Goal: Task Accomplishment & Management: Manage account settings

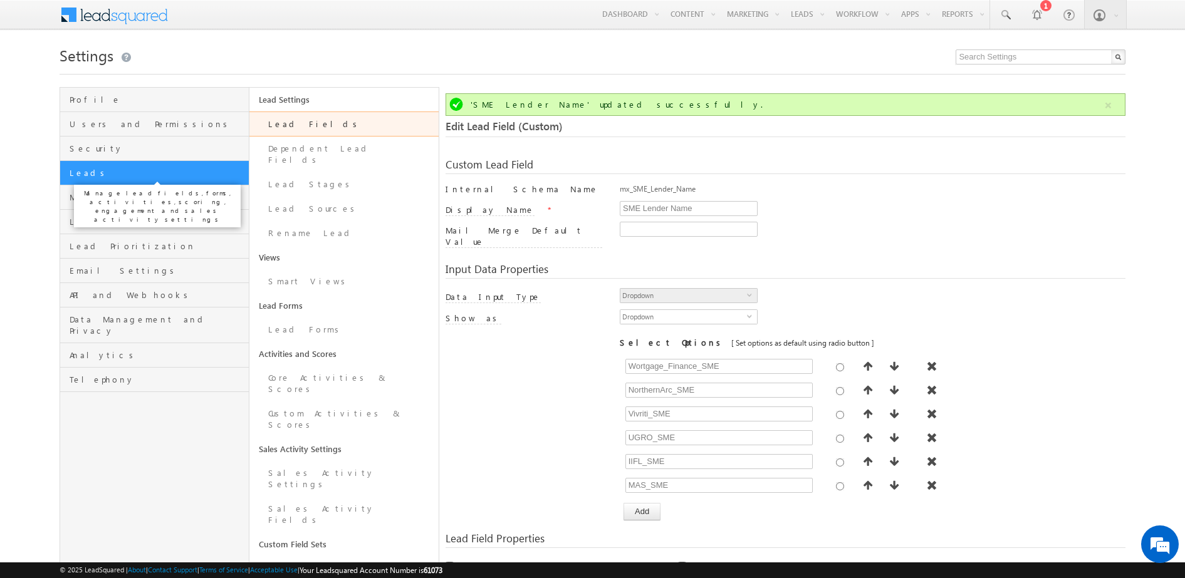
click at [179, 167] on span "Leads" at bounding box center [158, 172] width 176 height 11
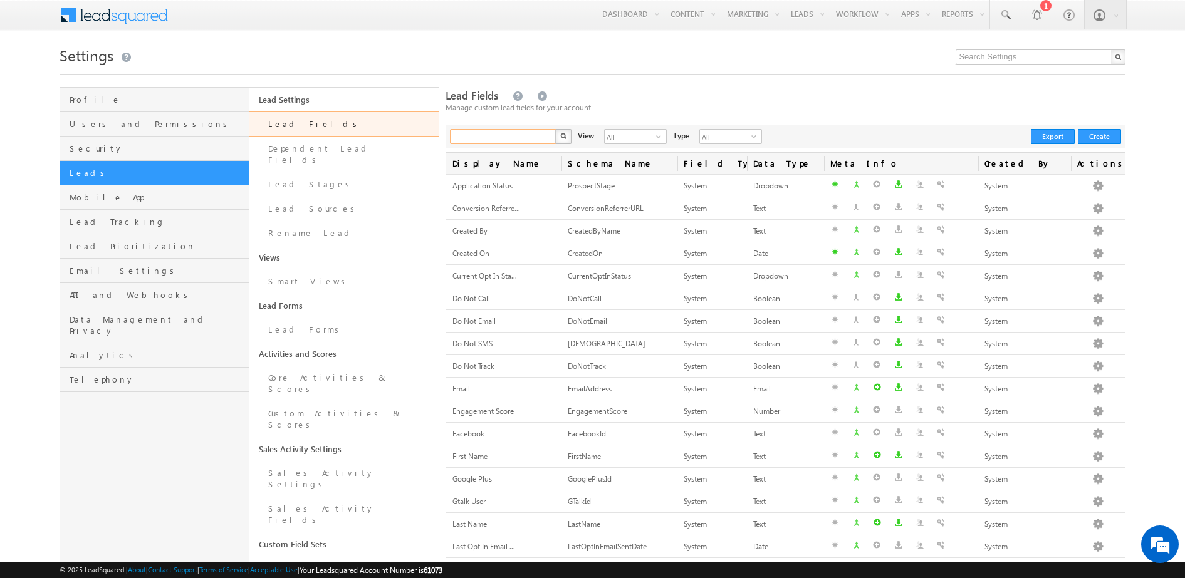
click at [471, 135] on input "text" at bounding box center [503, 136] width 107 height 15
type input "credit"
click at [555, 129] on button "button" at bounding box center [563, 136] width 16 height 15
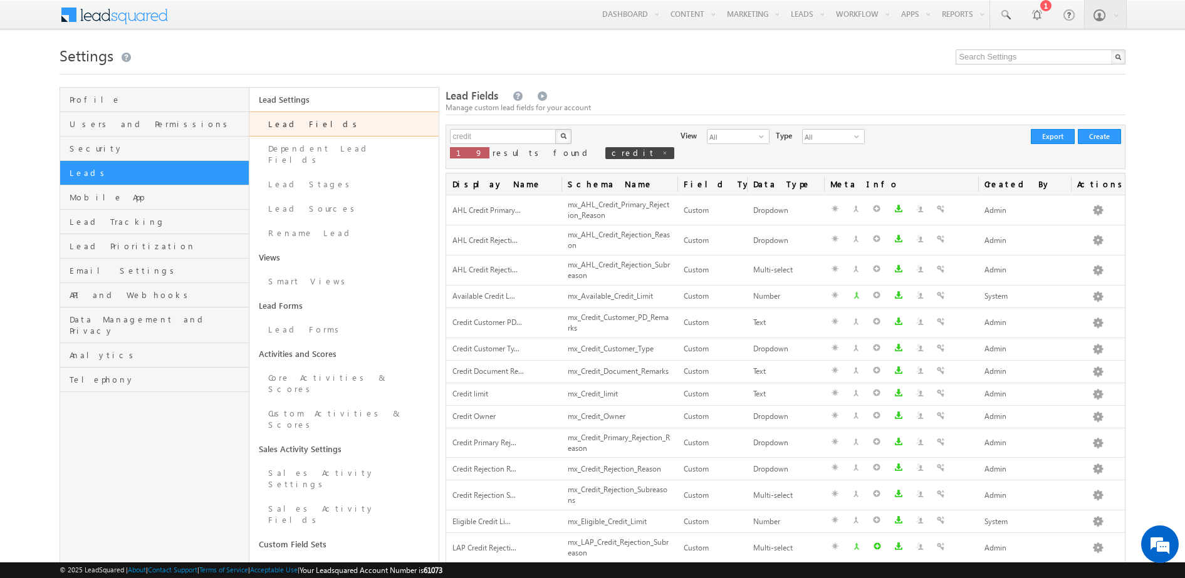
scroll to position [239, 0]
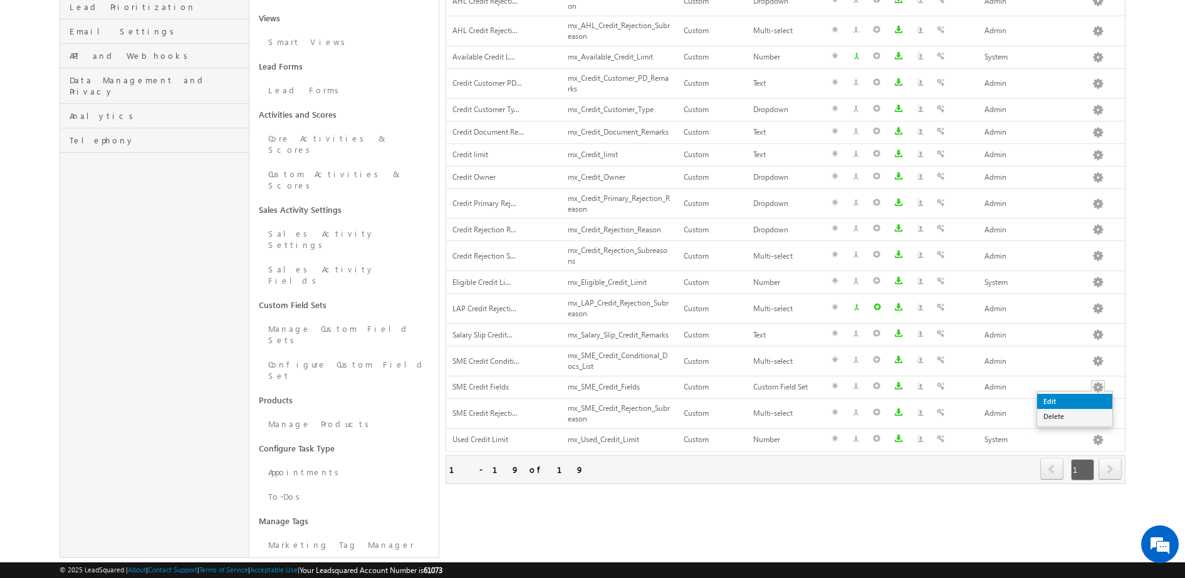
click at [1083, 402] on link "Edit" at bounding box center [1074, 401] width 75 height 15
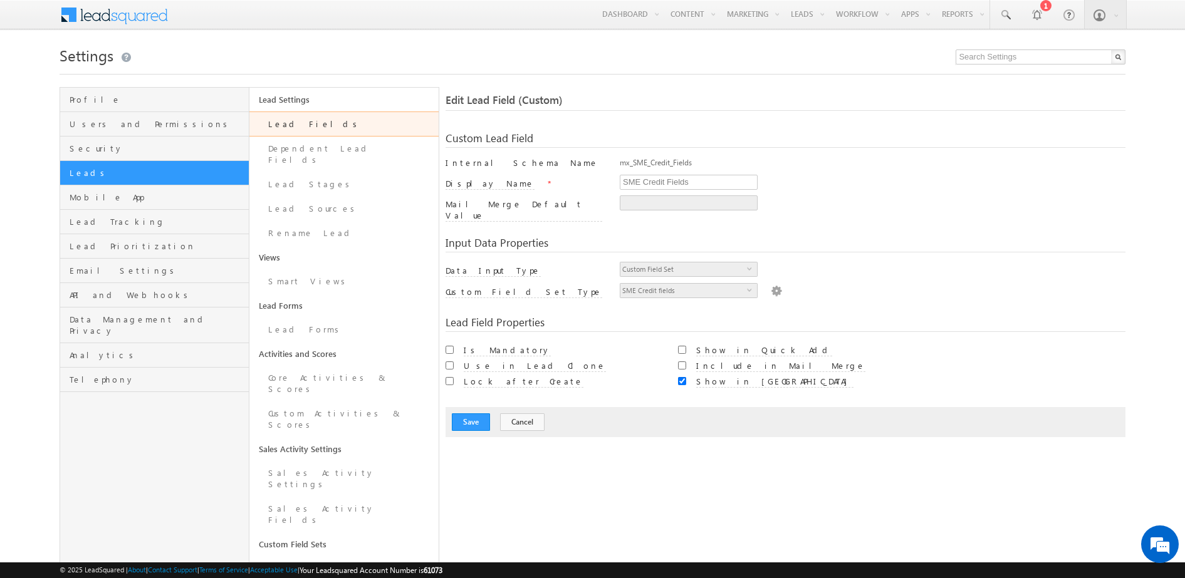
click at [771, 283] on img at bounding box center [776, 290] width 11 height 14
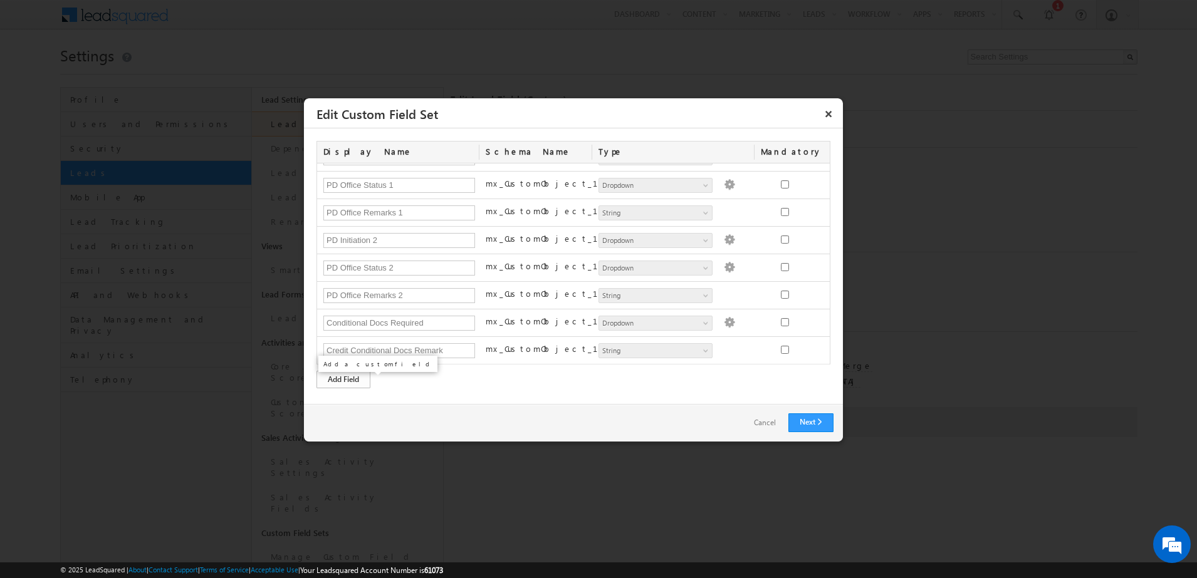
click at [340, 388] on div "Add Field" at bounding box center [343, 380] width 54 height 18
drag, startPoint x: 400, startPoint y: 349, endPoint x: 233, endPoint y: 346, distance: 167.3
click at [233, 346] on body "Menu Admin cards .uat@ money oncli [DOMAIN_NAME]" at bounding box center [598, 402] width 1197 height 805
paste input "Mandatory Fields Flag"
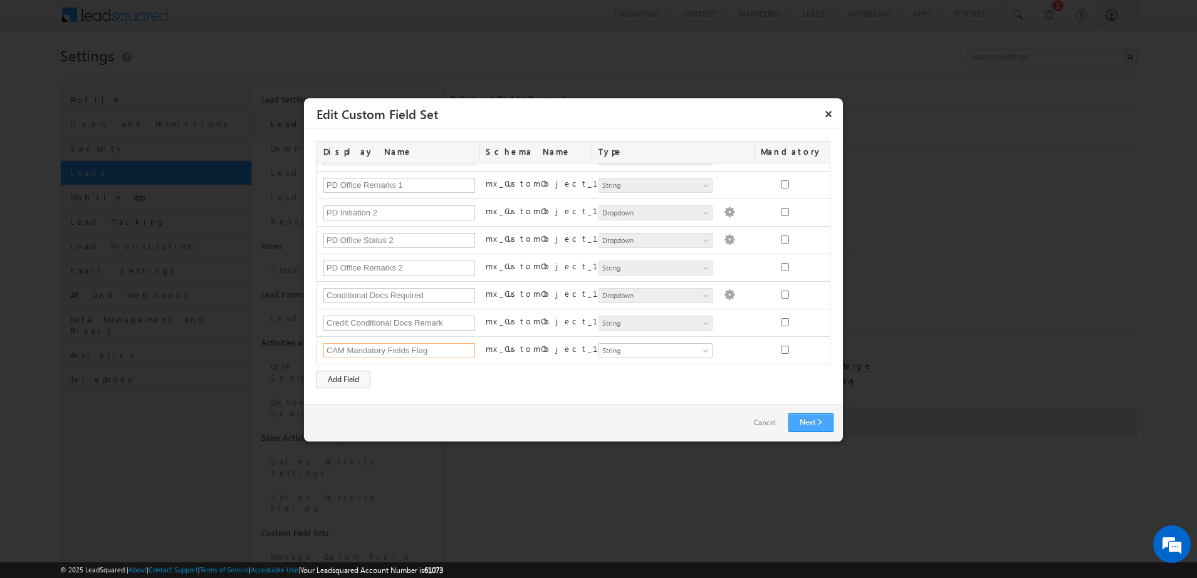
type input "CAM Mandatory Fields Flag"
click at [801, 420] on link "Next" at bounding box center [810, 422] width 45 height 19
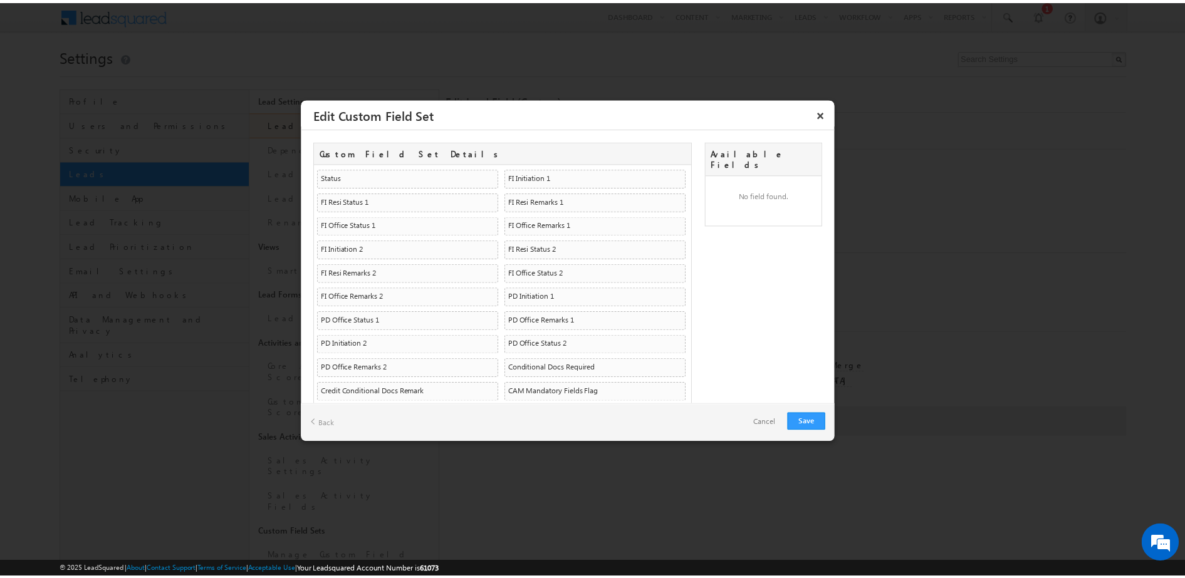
scroll to position [24, 0]
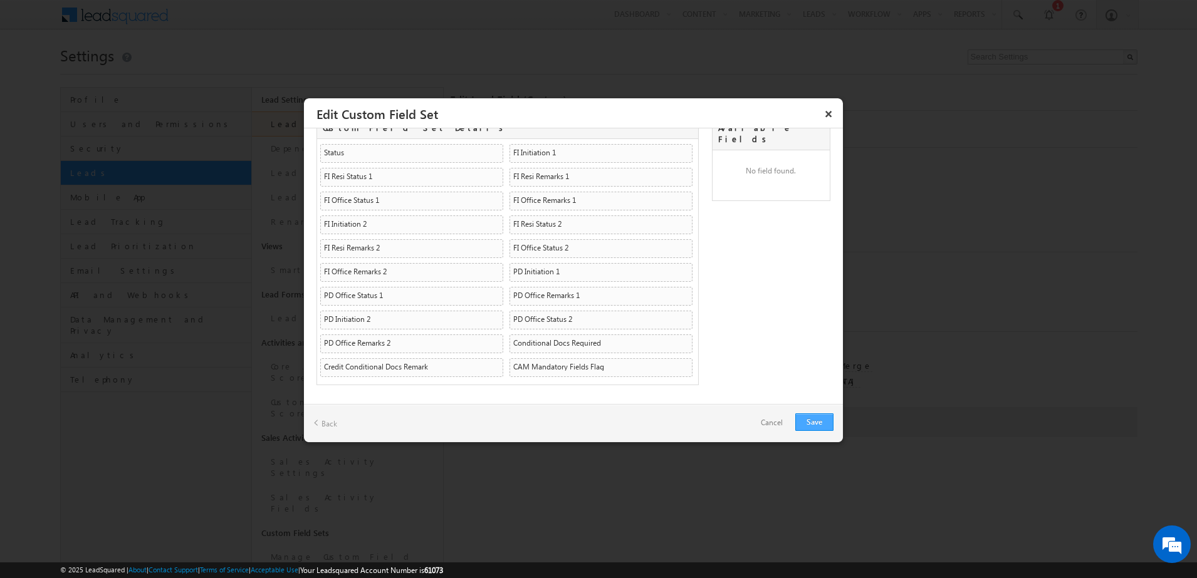
click at [811, 425] on link "Save" at bounding box center [814, 422] width 38 height 18
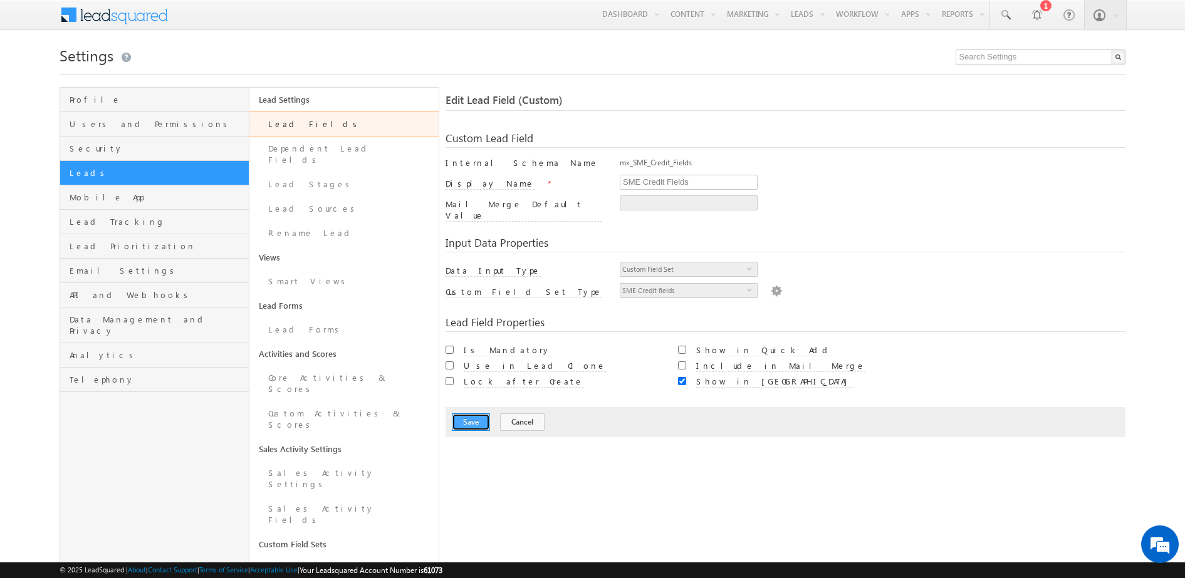
click at [478, 418] on button "Save" at bounding box center [471, 422] width 38 height 18
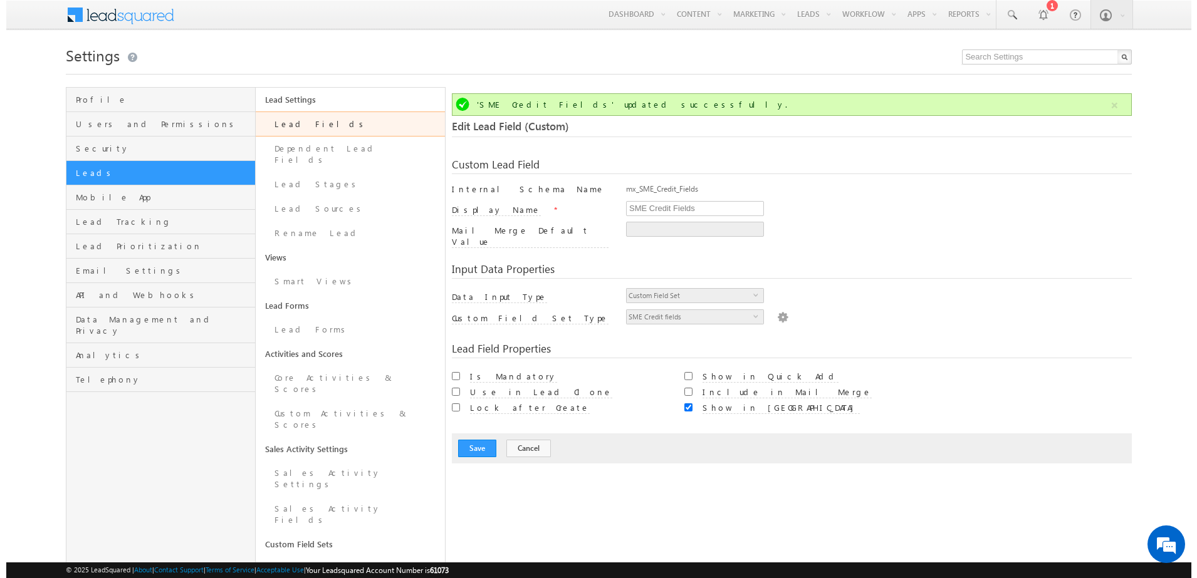
scroll to position [1, 0]
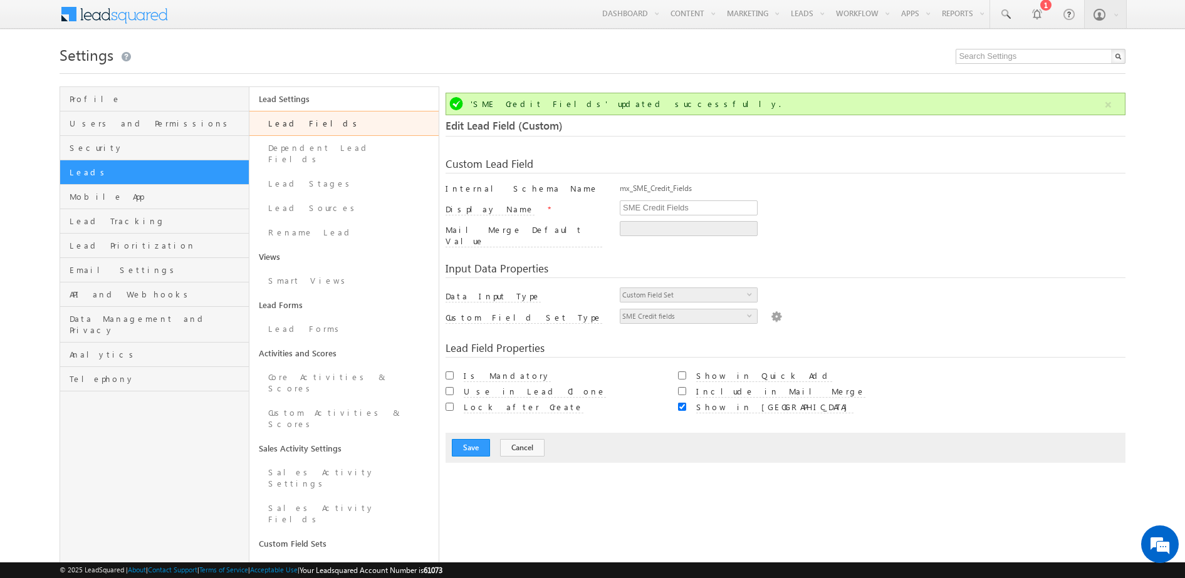
click at [771, 313] on img at bounding box center [776, 316] width 11 height 14
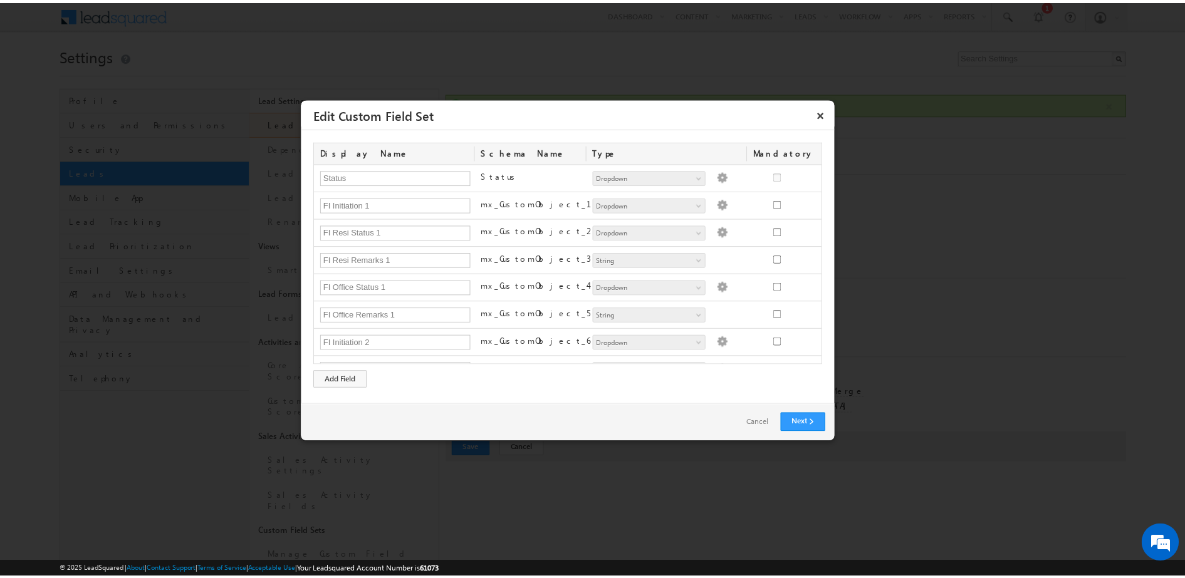
scroll to position [350, 0]
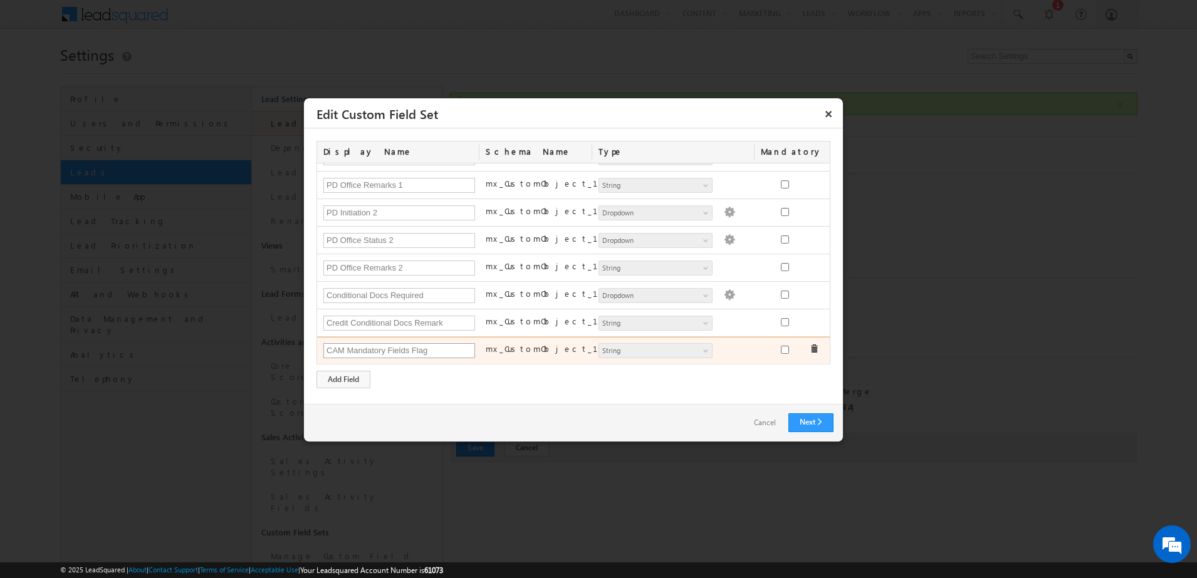
drag, startPoint x: 447, startPoint y: 350, endPoint x: 324, endPoint y: 343, distance: 123.6
click at [324, 343] on input "CAM Mandatory Fields Flag" at bounding box center [399, 350] width 152 height 15
click at [447, 350] on input "CAM Mandatory Fields Flag" at bounding box center [399, 350] width 152 height 15
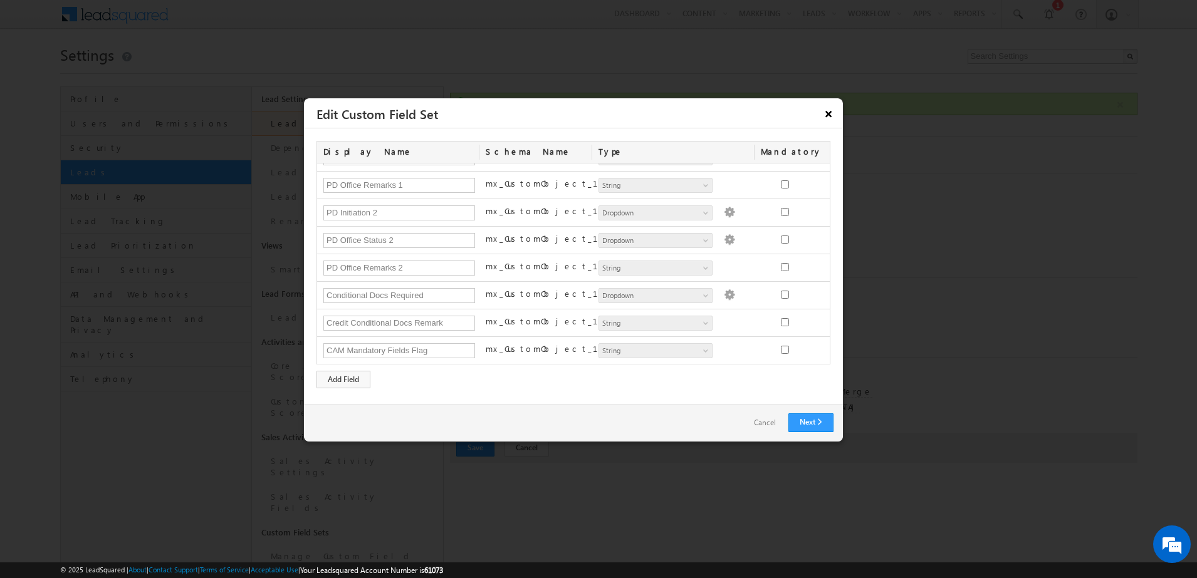
click at [834, 108] on button "×" at bounding box center [828, 114] width 20 height 22
